Goal: Communication & Community: Answer question/provide support

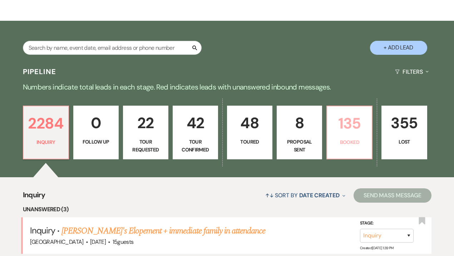
click at [352, 144] on p "Booked" at bounding box center [350, 142] width 36 height 8
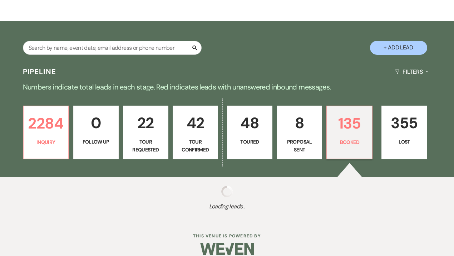
select select "7"
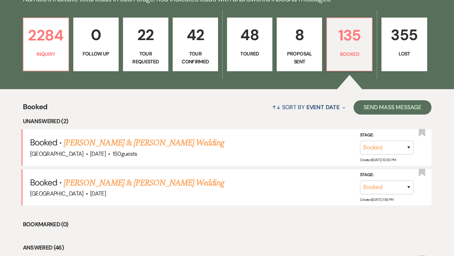
scroll to position [196, 0]
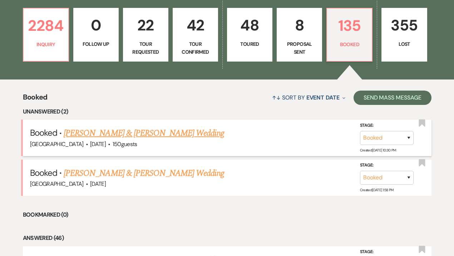
click at [134, 130] on link "[PERSON_NAME] & [PERSON_NAME] Wedding" at bounding box center [144, 133] width 160 height 13
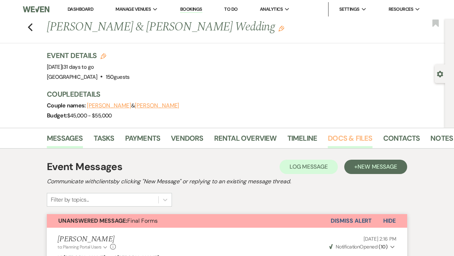
click at [342, 139] on link "Docs & Files" at bounding box center [350, 140] width 44 height 16
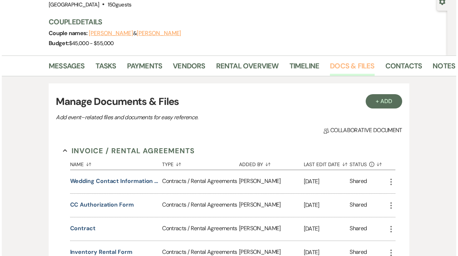
scroll to position [76, 0]
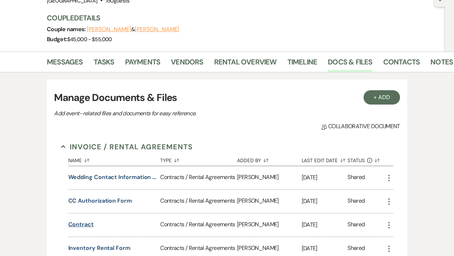
click at [82, 222] on button "contract" at bounding box center [80, 224] width 25 height 9
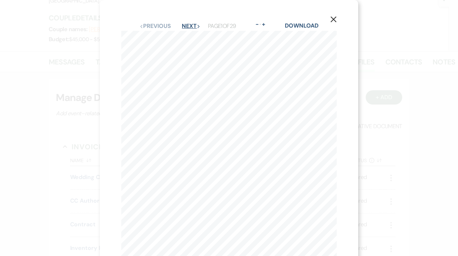
click at [190, 24] on button "Next Next" at bounding box center [191, 26] width 19 height 6
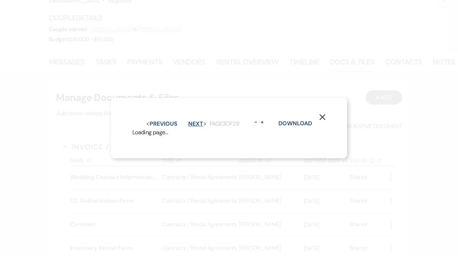
click at [190, 121] on button "Next Next" at bounding box center [197, 124] width 19 height 6
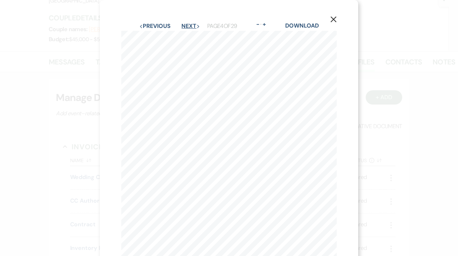
click at [190, 24] on button "Next Next" at bounding box center [190, 26] width 19 height 6
click at [190, 24] on button "Next Next" at bounding box center [191, 26] width 19 height 6
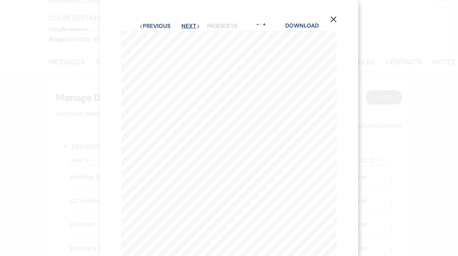
click at [190, 24] on button "Next Next" at bounding box center [190, 26] width 19 height 6
click at [190, 24] on button "Next Next" at bounding box center [191, 26] width 19 height 6
click at [190, 24] on button "Next Next" at bounding box center [190, 26] width 19 height 6
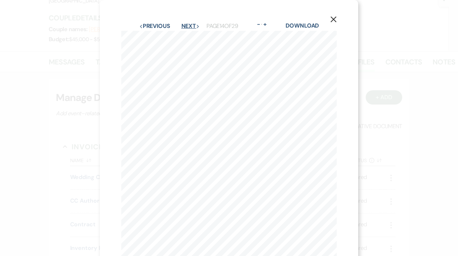
click at [190, 24] on button "Next Next" at bounding box center [190, 26] width 19 height 6
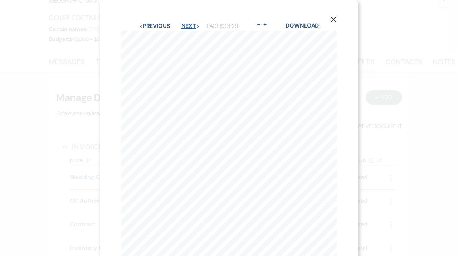
click at [190, 24] on button "Next Next" at bounding box center [190, 26] width 19 height 6
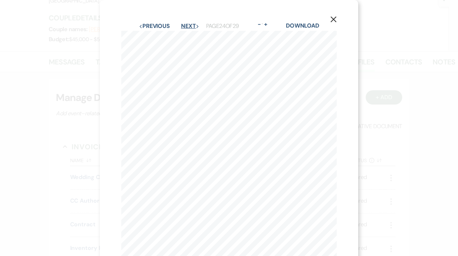
click at [190, 24] on button "Next Next" at bounding box center [190, 26] width 19 height 6
click at [187, 24] on button "Next Next" at bounding box center [190, 26] width 19 height 6
click at [333, 19] on use "button" at bounding box center [334, 19] width 6 height 6
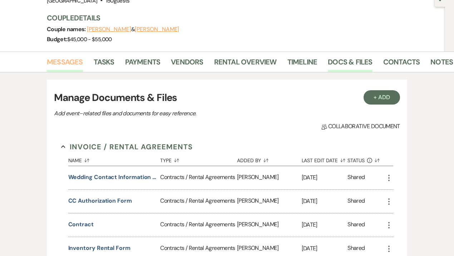
click at [68, 65] on link "Messages" at bounding box center [65, 64] width 36 height 16
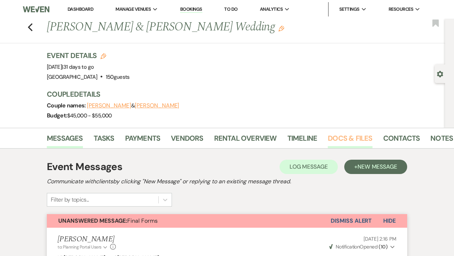
click at [344, 139] on link "Docs & Files" at bounding box center [350, 140] width 44 height 16
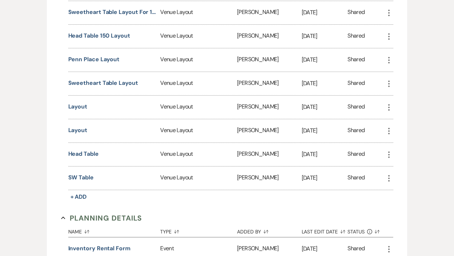
scroll to position [611, 0]
click at [86, 149] on button "Head Table" at bounding box center [83, 153] width 30 height 9
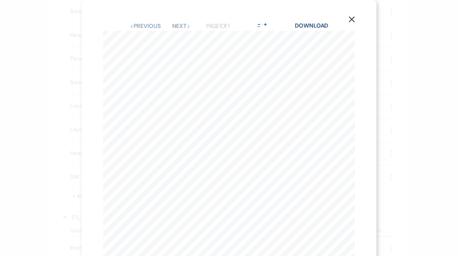
click at [259, 24] on button "-" at bounding box center [259, 24] width 6 height 6
click at [349, 18] on use "button" at bounding box center [352, 19] width 6 height 6
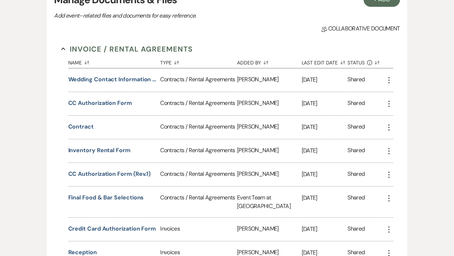
scroll to position [0, 0]
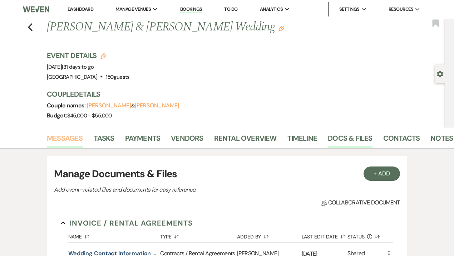
click at [59, 138] on link "Messages" at bounding box center [65, 140] width 36 height 16
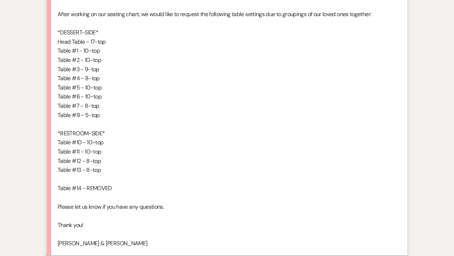
scroll to position [1834, 0]
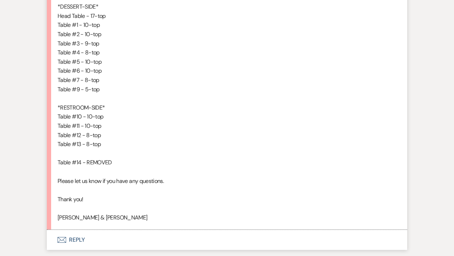
click at [70, 241] on button "Envelope Reply" at bounding box center [227, 240] width 361 height 20
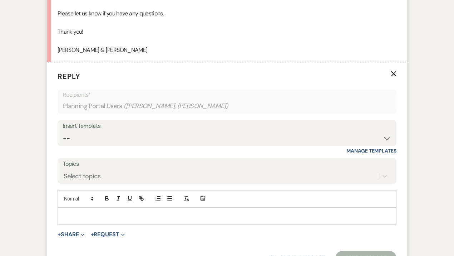
scroll to position [2008, 0]
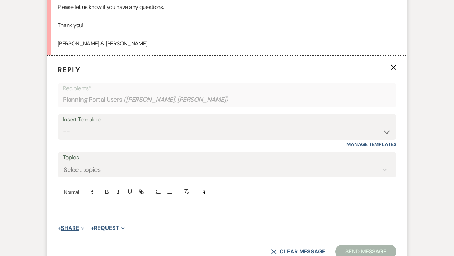
click at [65, 227] on button "+ Share Expand" at bounding box center [71, 228] width 27 height 6
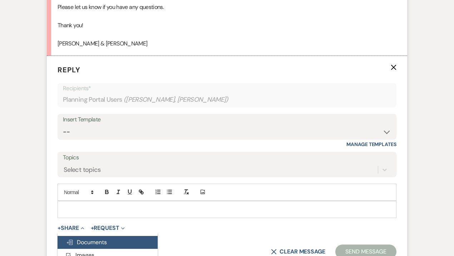
click at [78, 239] on span "Doc Upload Documents" at bounding box center [86, 242] width 41 height 8
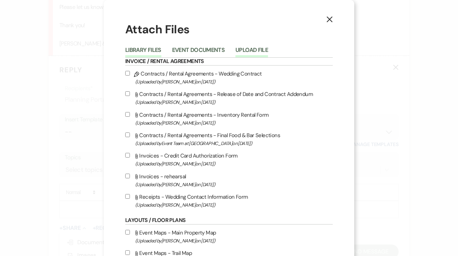
click at [255, 48] on button "Upload File" at bounding box center [251, 52] width 33 height 10
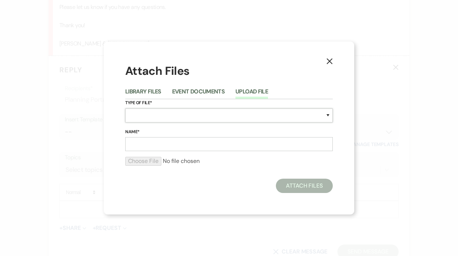
click at [144, 111] on select "Special Event Insurance Vendor Certificate of Insurance Contracts / Rental Agre…" at bounding box center [228, 115] width 207 height 14
select select "25"
click at [125, 108] on select "Special Event Insurance Vendor Certificate of Insurance Contracts / Rental Agre…" at bounding box center [228, 115] width 207 height 14
click at [156, 146] on input "Name*" at bounding box center [228, 144] width 207 height 14
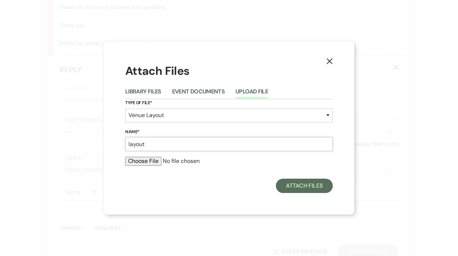
type input "layout"
click at [133, 162] on input "file" at bounding box center [228, 161] width 207 height 9
type input "C:\fakepath\Solaita Layout HT.pdf"
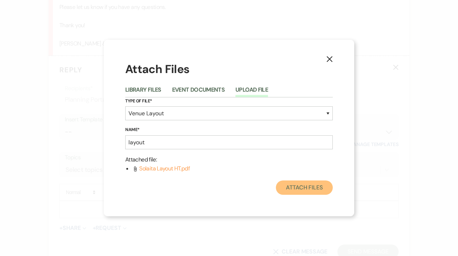
click at [295, 191] on button "Attach Files" at bounding box center [304, 187] width 57 height 14
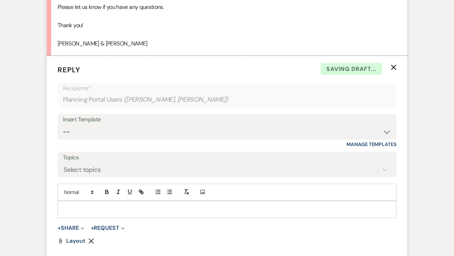
click at [171, 202] on div at bounding box center [227, 209] width 338 height 16
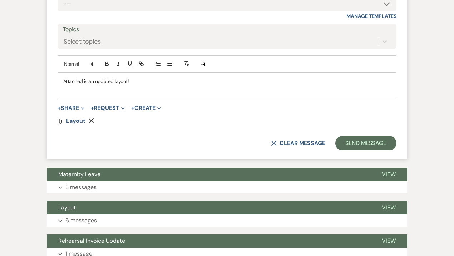
scroll to position [2137, 0]
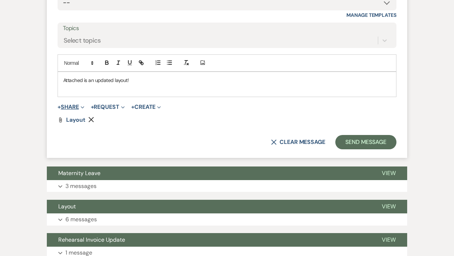
click at [70, 105] on button "+ Share Expand" at bounding box center [71, 107] width 27 height 6
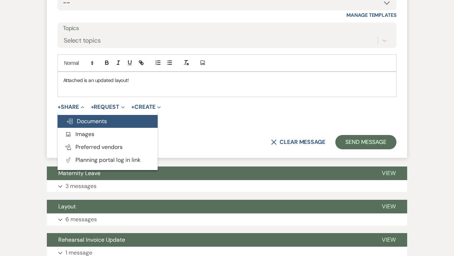
click at [82, 120] on span "Doc Upload Documents" at bounding box center [86, 121] width 41 height 8
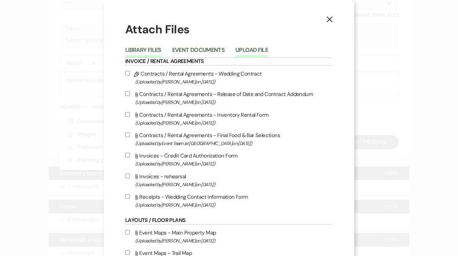
click at [253, 48] on button "Upload File" at bounding box center [251, 52] width 33 height 10
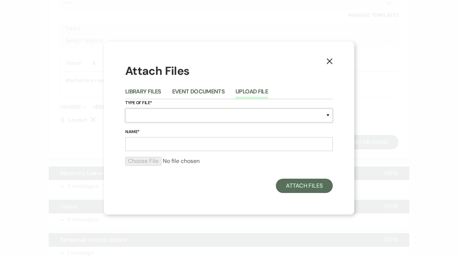
click at [152, 114] on select "Special Event Insurance Vendor Certificate of Insurance Contracts / Rental Agre…" at bounding box center [228, 115] width 207 height 14
select select "22"
click at [125, 108] on select "Special Event Insurance Vendor Certificate of Insurance Contracts / Rental Agre…" at bounding box center [228, 115] width 207 height 14
click at [146, 144] on input "Name*" at bounding box center [228, 144] width 207 height 14
type input "reception"
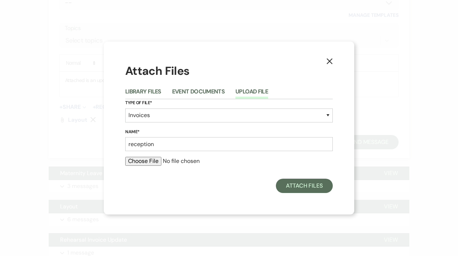
click at [137, 161] on input "file" at bounding box center [228, 161] width 207 height 9
type input "C:\fakepath\Reception.pdf"
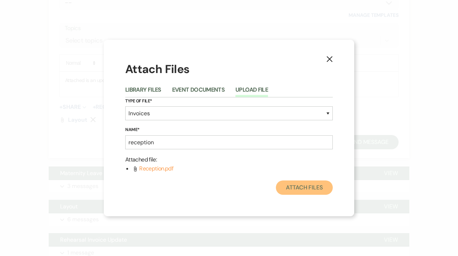
click at [302, 188] on button "Attach Files" at bounding box center [304, 187] width 57 height 14
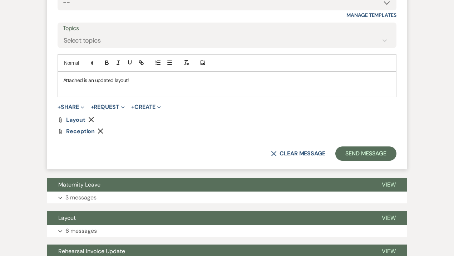
click at [173, 86] on p at bounding box center [227, 88] width 328 height 8
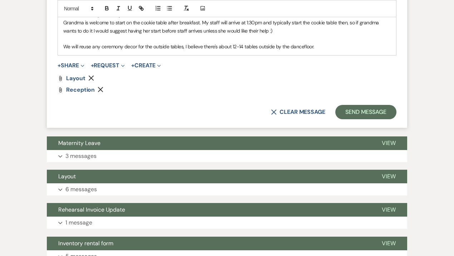
scroll to position [2202, 0]
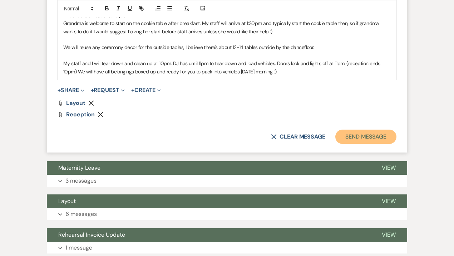
click at [368, 136] on button "Send Message" at bounding box center [366, 136] width 61 height 14
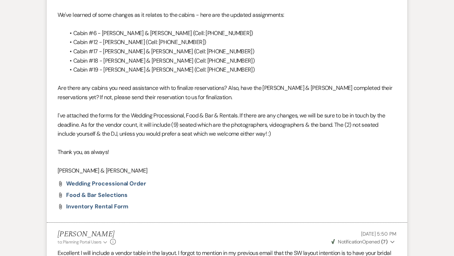
scroll to position [863, 0]
drag, startPoint x: 298, startPoint y: 91, endPoint x: 374, endPoint y: 45, distance: 88.5
click at [374, 45] on li "Cabin #12 - [PERSON_NAME] (Cell: [PHONE_NUMBER])" at bounding box center [231, 42] width 332 height 9
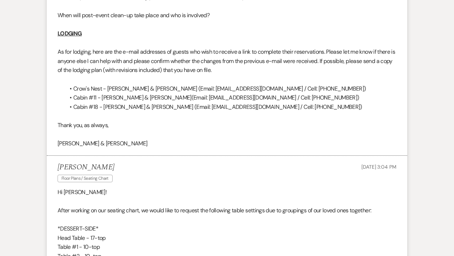
scroll to position [1588, 0]
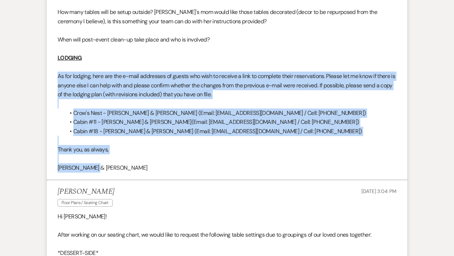
drag, startPoint x: 55, startPoint y: 77, endPoint x: 323, endPoint y: 177, distance: 285.8
copy div "As for lodging, here are the e-mail addresses of guests who wish to receive a l…"
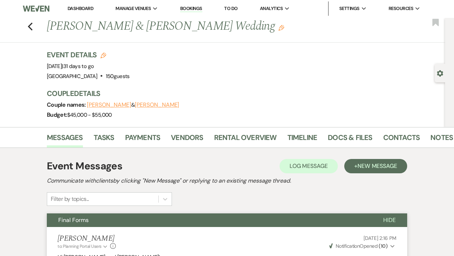
scroll to position [0, 0]
